Goal: Task Accomplishment & Management: Use online tool/utility

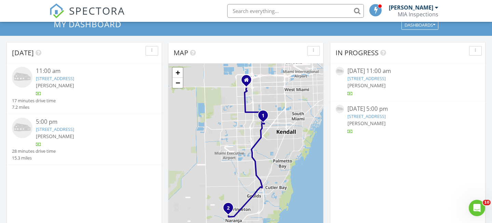
click at [74, 80] on link "7877 SW 105th Pl, Miami, FL 33173" at bounding box center [55, 78] width 38 height 6
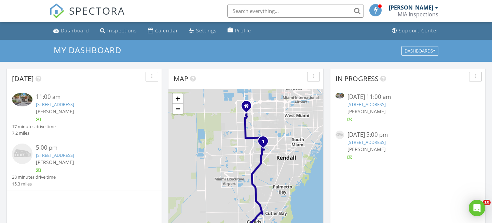
click at [74, 106] on link "[STREET_ADDRESS]" at bounding box center [55, 104] width 38 height 6
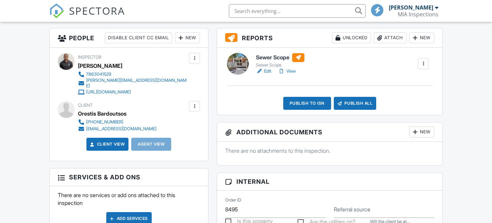
click at [307, 99] on div "Publish to ISN" at bounding box center [307, 103] width 48 height 13
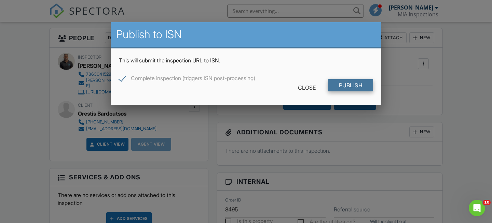
click at [363, 87] on input "Publish" at bounding box center [350, 85] width 45 height 12
